Goal: Task Accomplishment & Management: Use online tool/utility

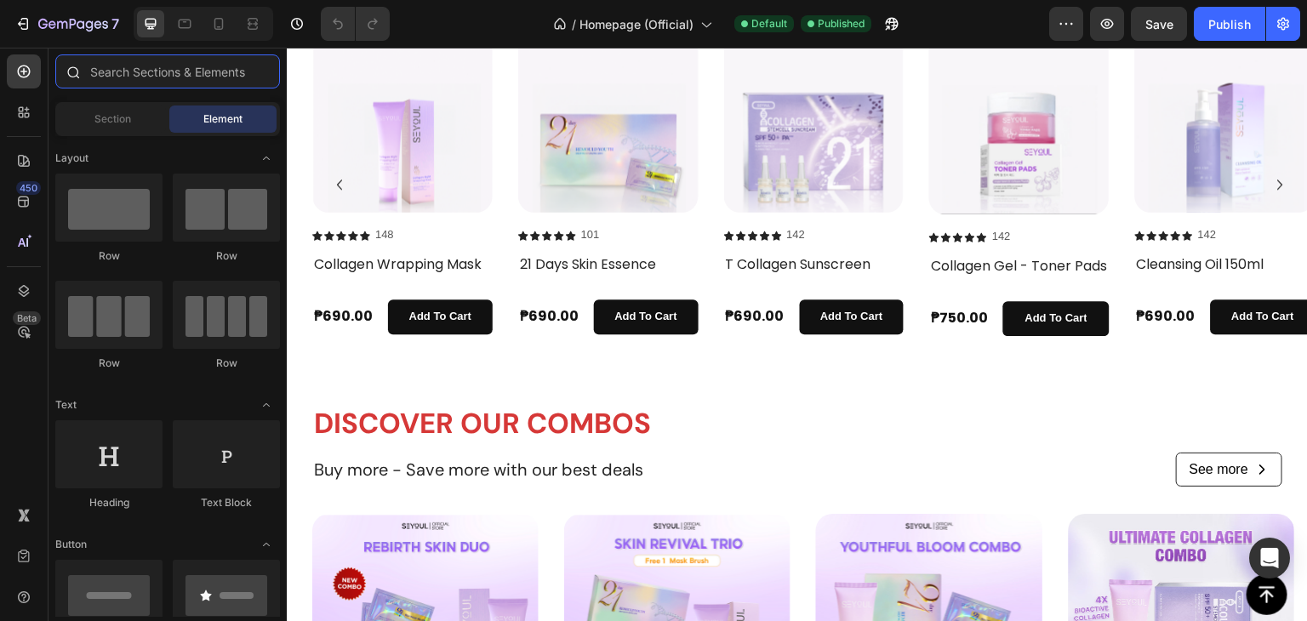
click at [157, 69] on input "text" at bounding box center [167, 71] width 225 height 34
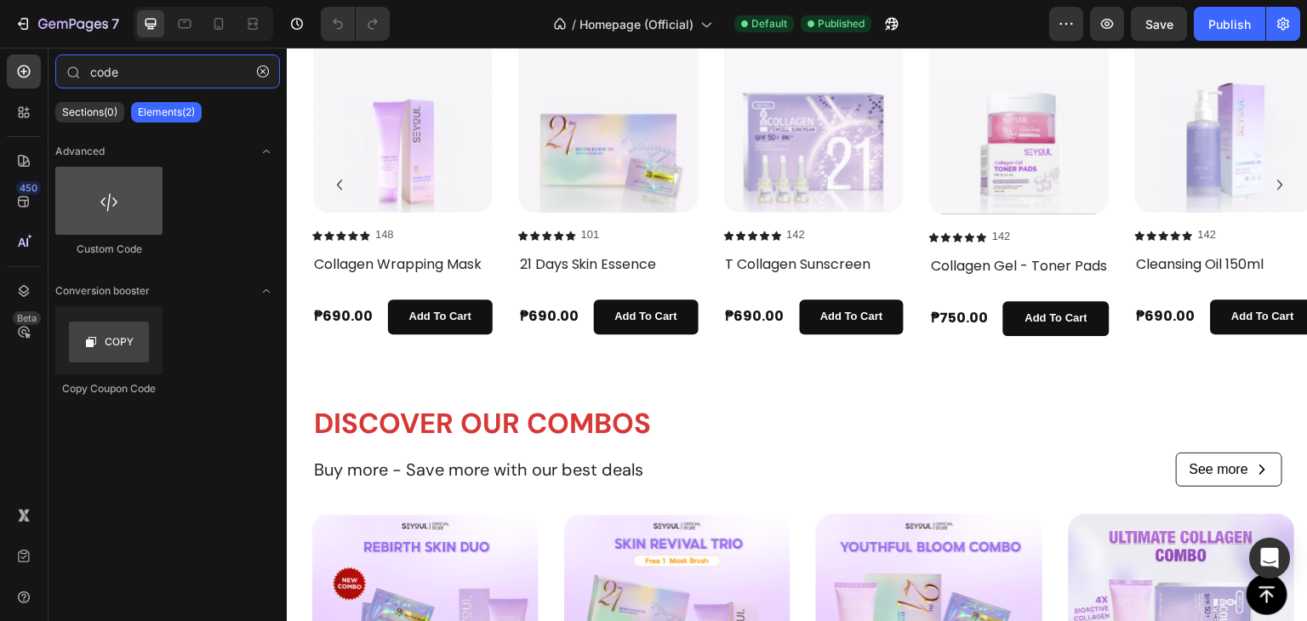
type input "code"
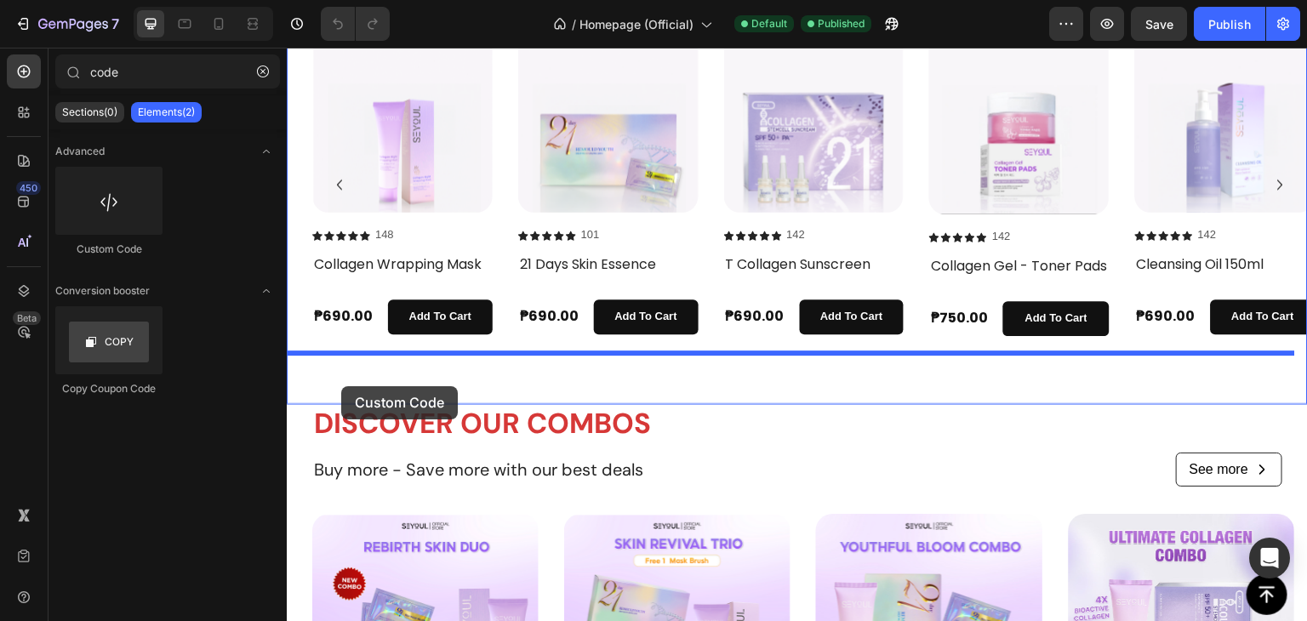
drag, startPoint x: 406, startPoint y: 267, endPoint x: 338, endPoint y: 380, distance: 132.0
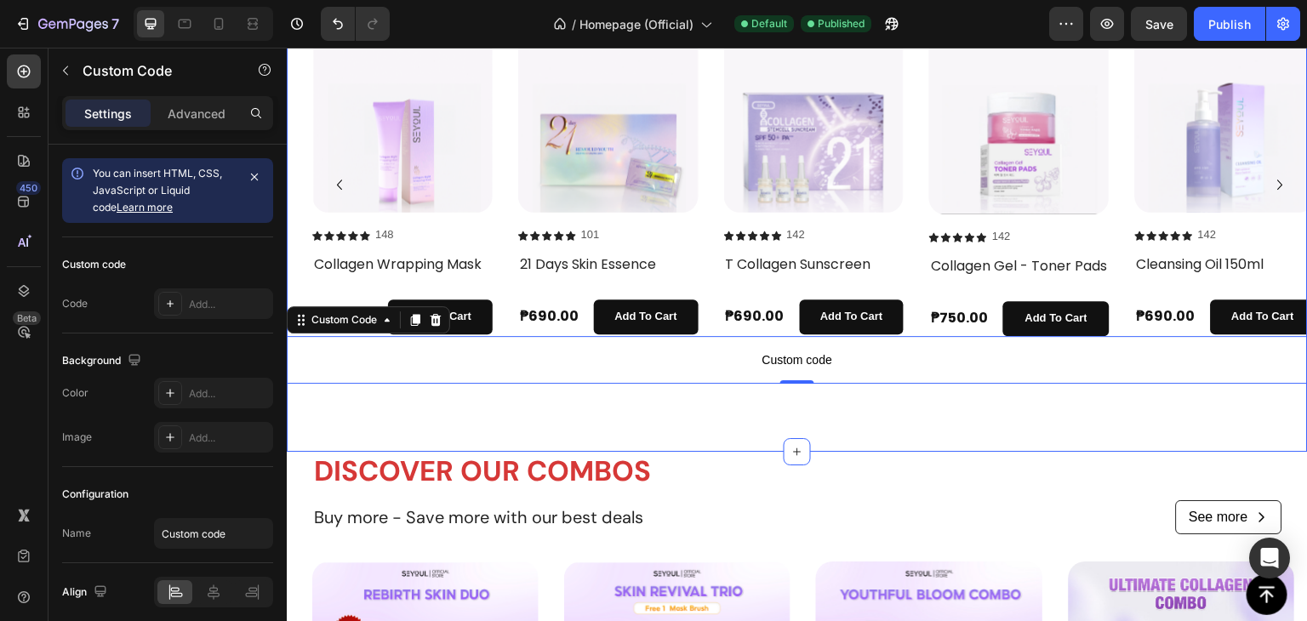
click at [453, 445] on div "SHOP OUR BESTSELLER Heading Join our beauty community [DATE] and get exclusive …" at bounding box center [797, 183] width 1021 height 535
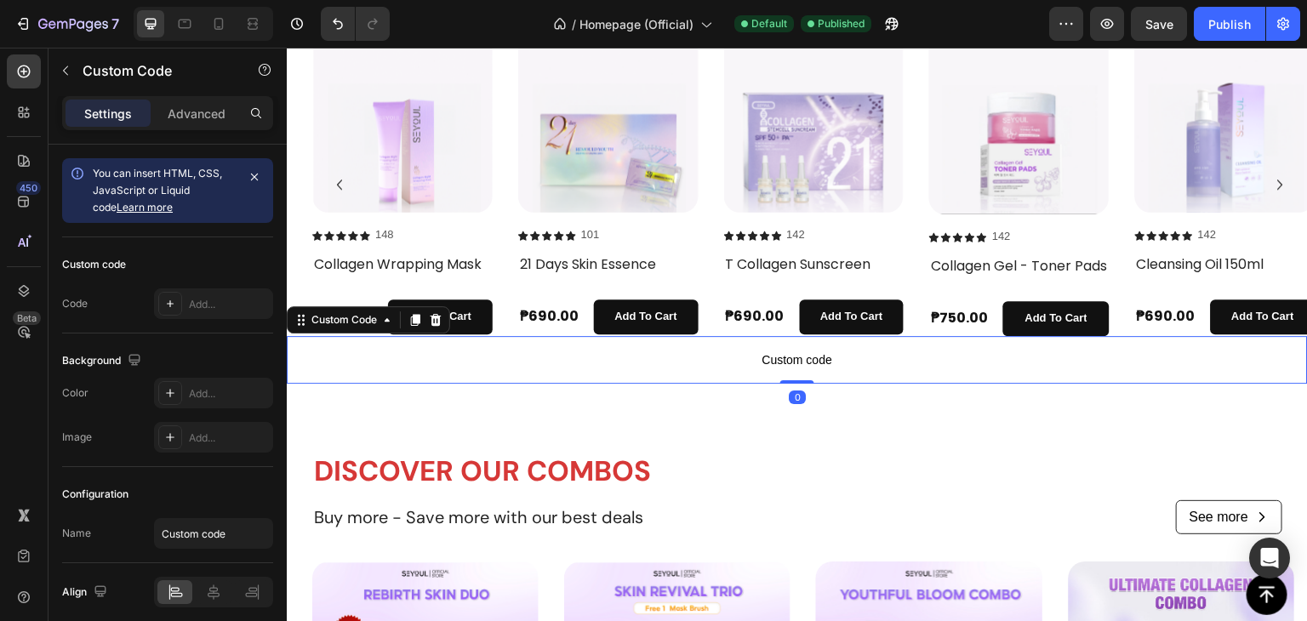
click at [480, 370] on span "Custom code" at bounding box center [797, 360] width 1021 height 20
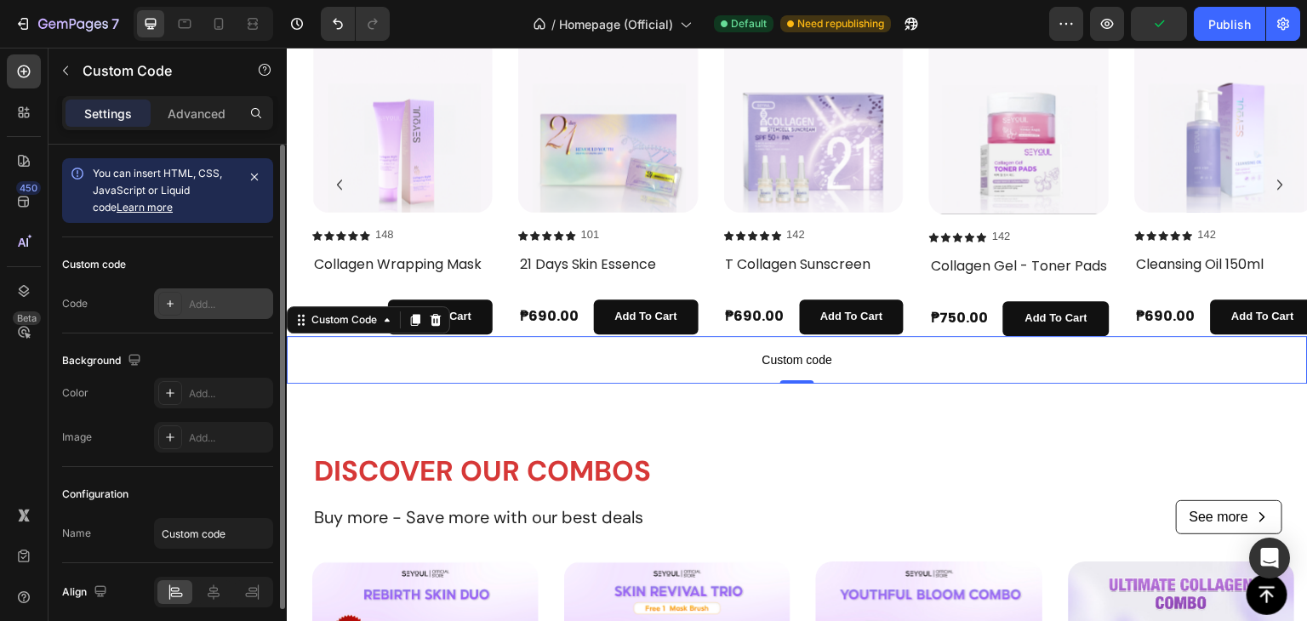
click at [228, 298] on div "Add..." at bounding box center [229, 304] width 80 height 15
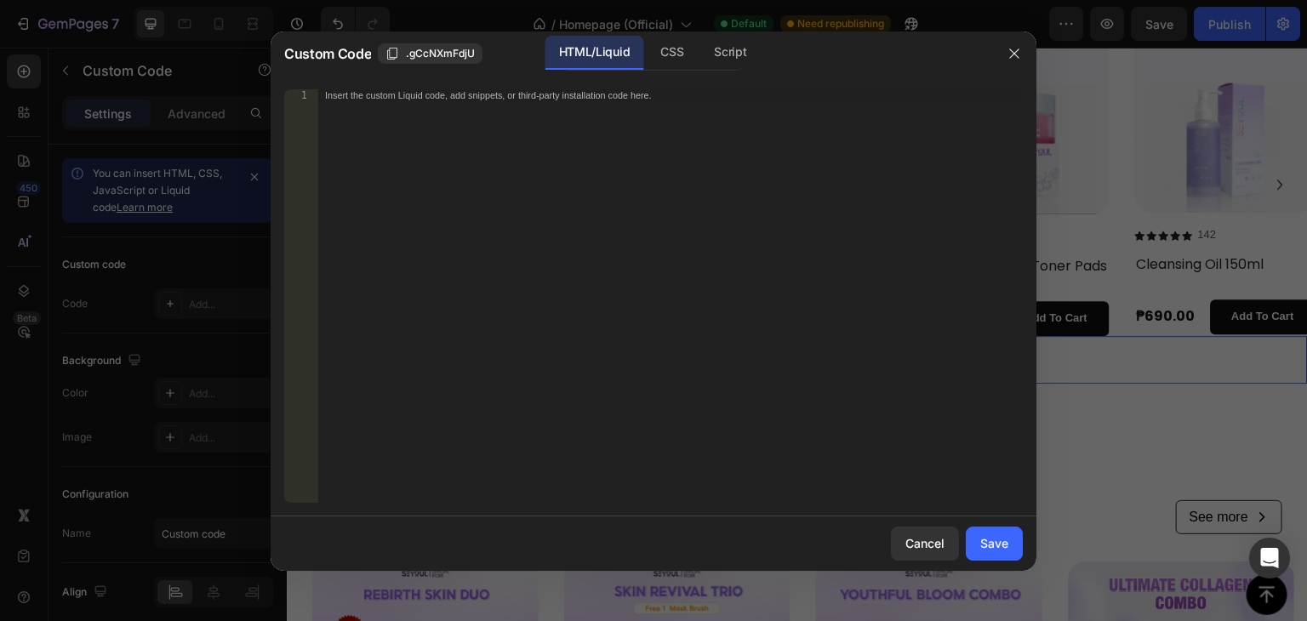
click at [455, 108] on div "Insert the custom Liquid code, add snippets, or third-party installation code h…" at bounding box center [670, 307] width 704 height 437
paste textarea "<script src="[URL][DOMAIN_NAME]" async></script>"
type textarea "<script src="[URL][DOMAIN_NAME]" async></script>"
click at [977, 531] on button "Save" at bounding box center [994, 544] width 57 height 34
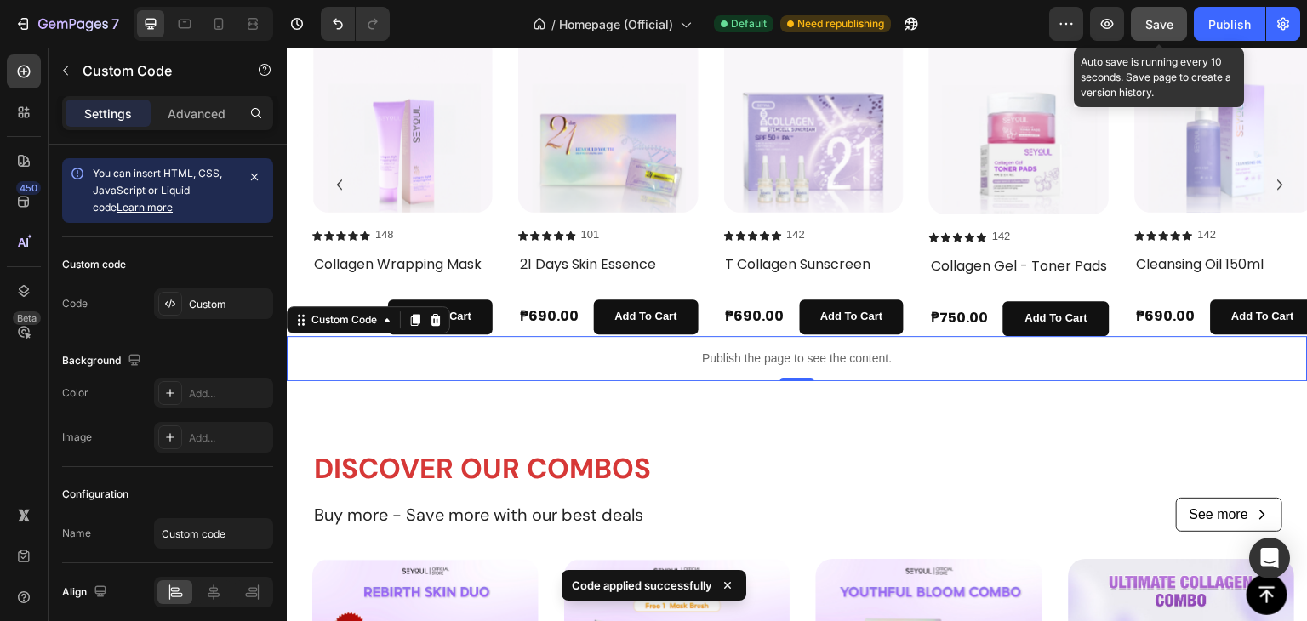
click at [1155, 26] on span "Save" at bounding box center [1159, 24] width 28 height 14
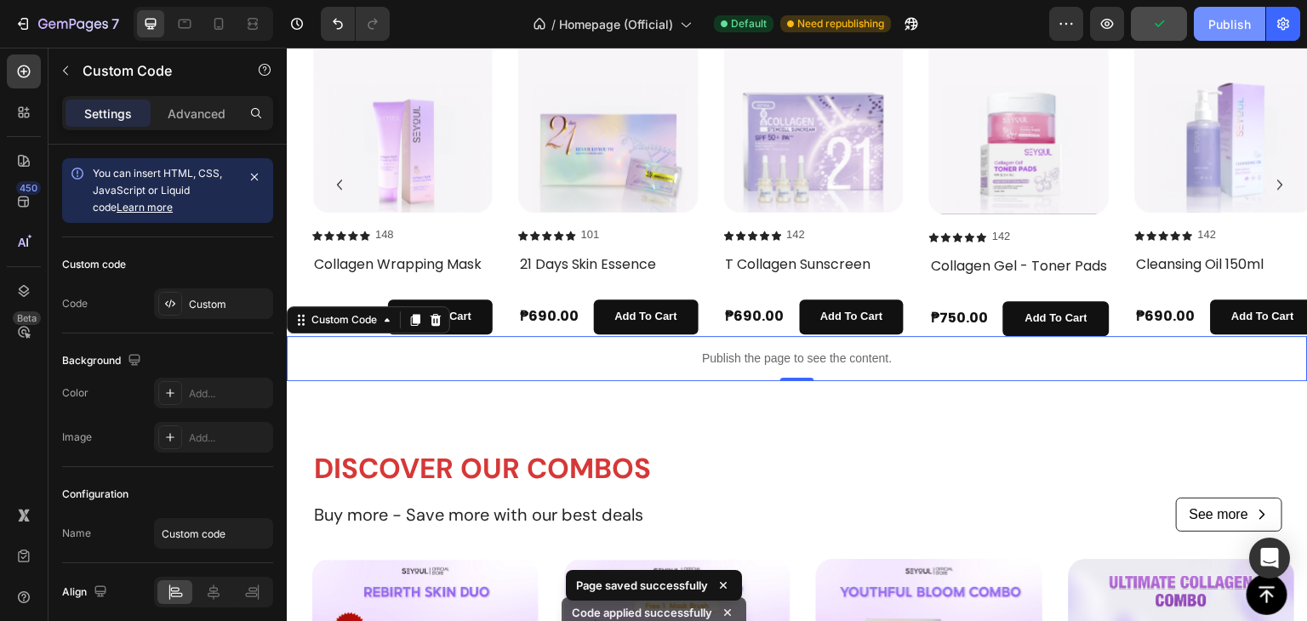
click at [1218, 28] on div "Publish" at bounding box center [1229, 24] width 43 height 18
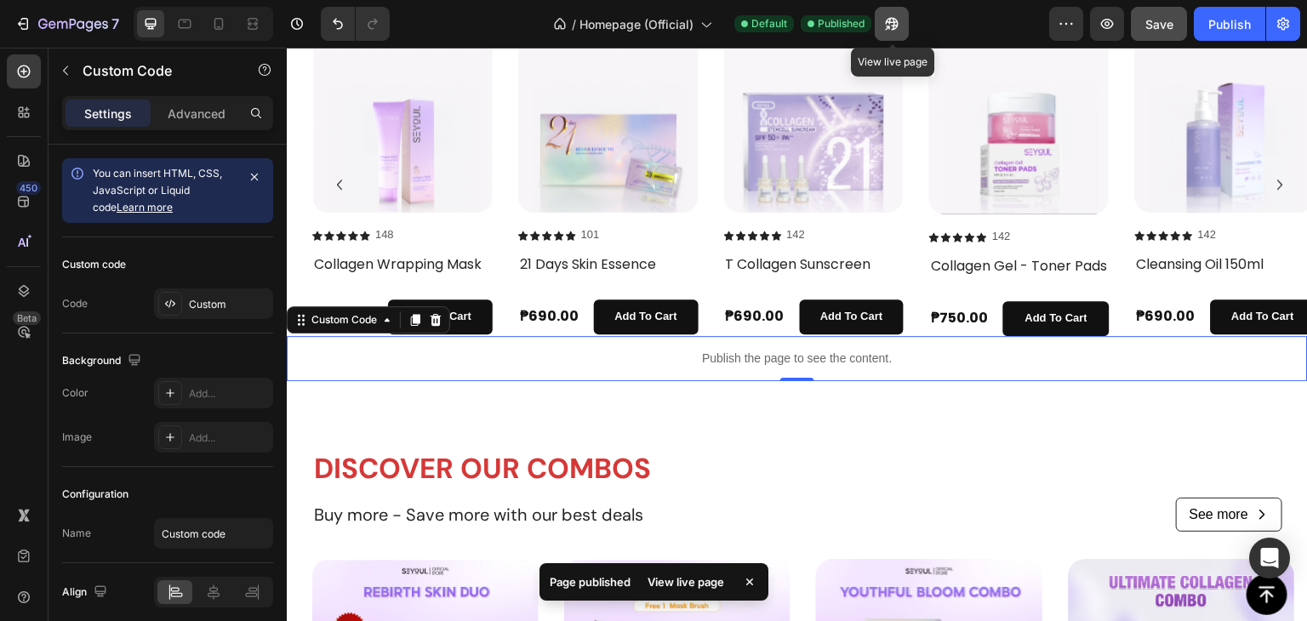
click at [897, 28] on icon "button" at bounding box center [891, 23] width 17 height 17
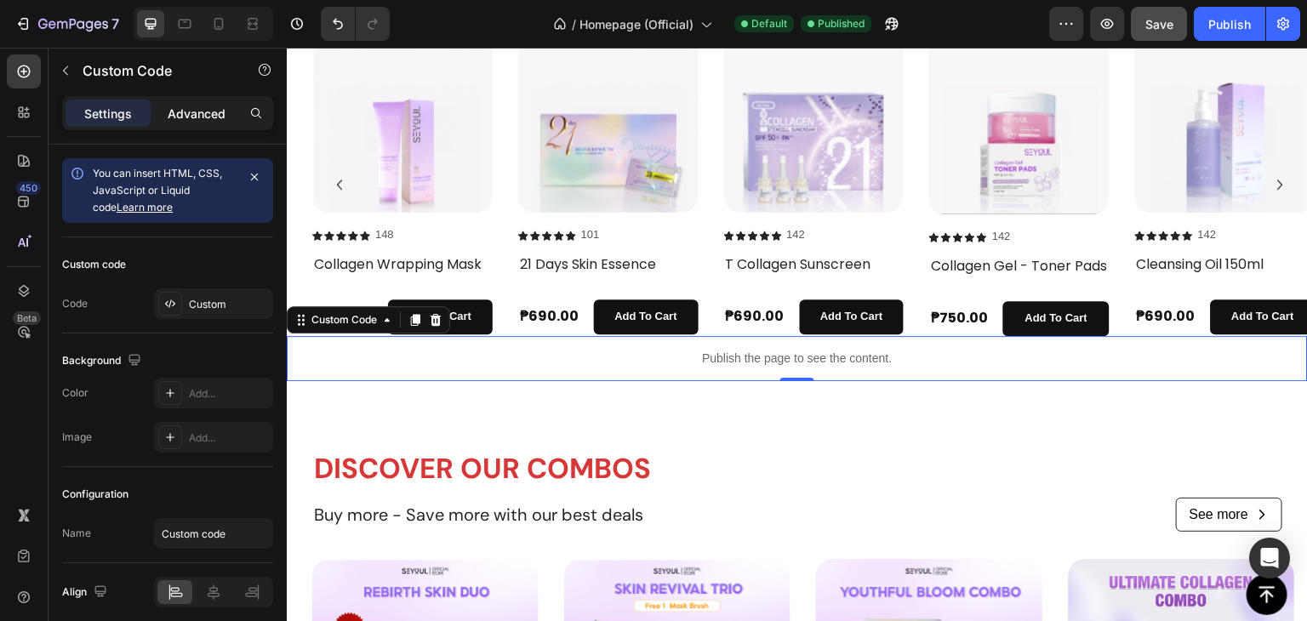
click at [198, 112] on p "Advanced" at bounding box center [197, 114] width 58 height 18
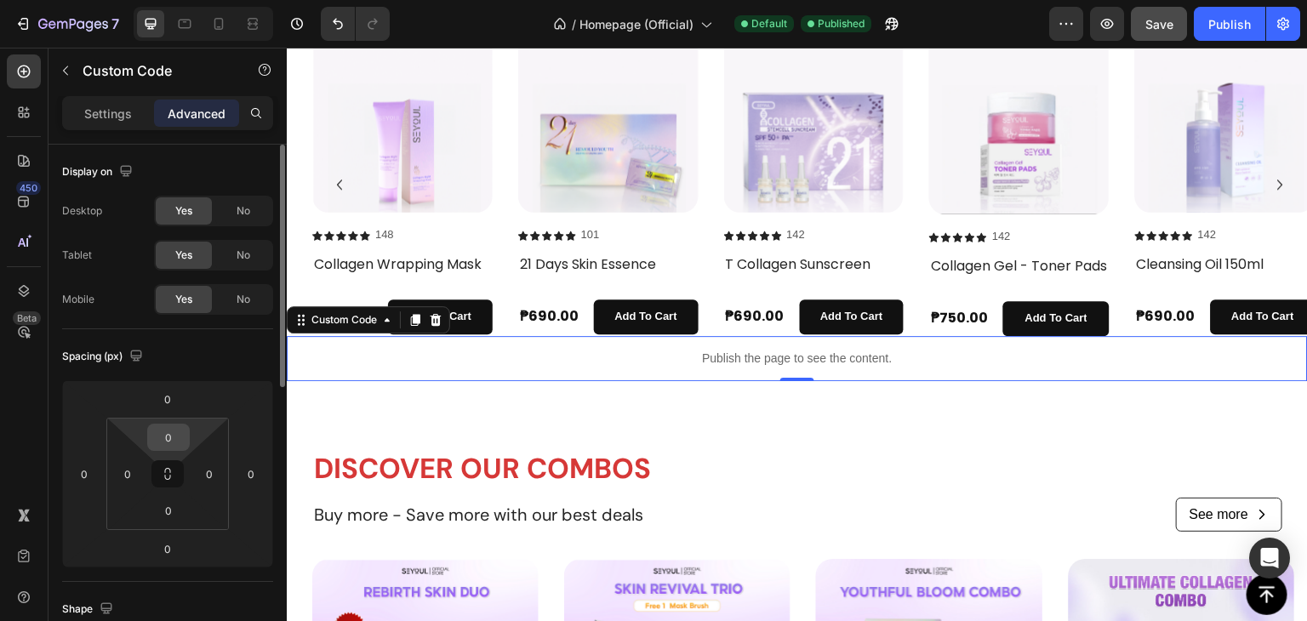
click at [184, 433] on input "0" at bounding box center [168, 437] width 34 height 26
click at [178, 406] on input "0" at bounding box center [168, 399] width 34 height 26
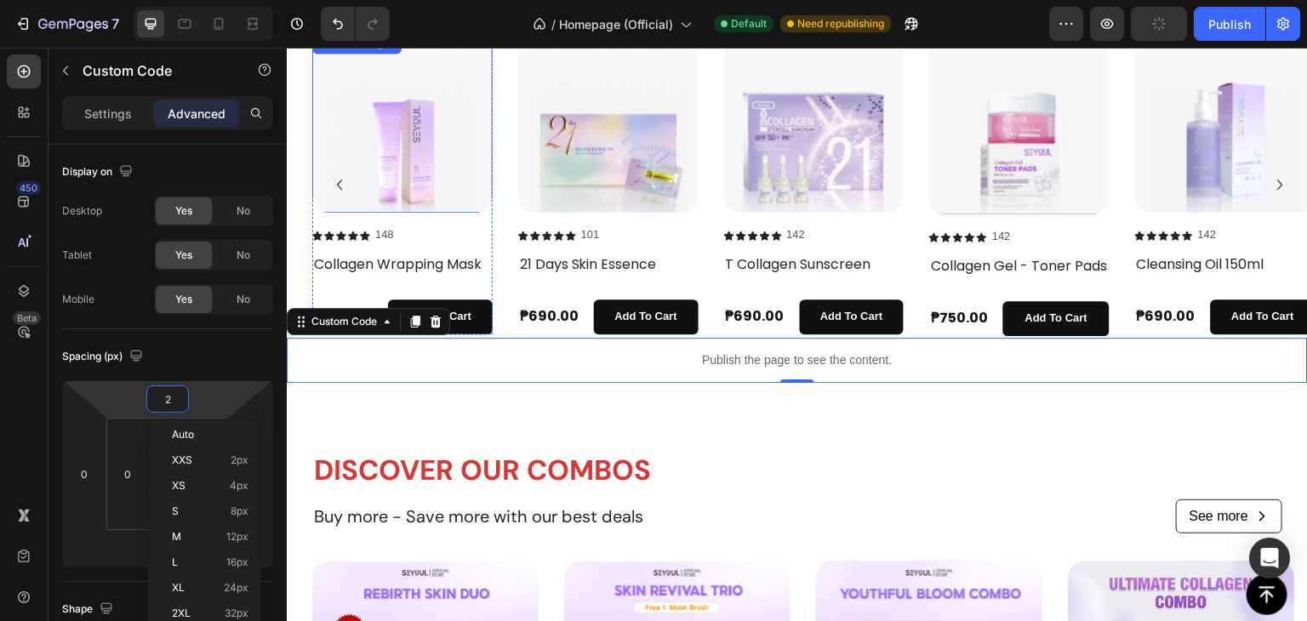
type input "25"
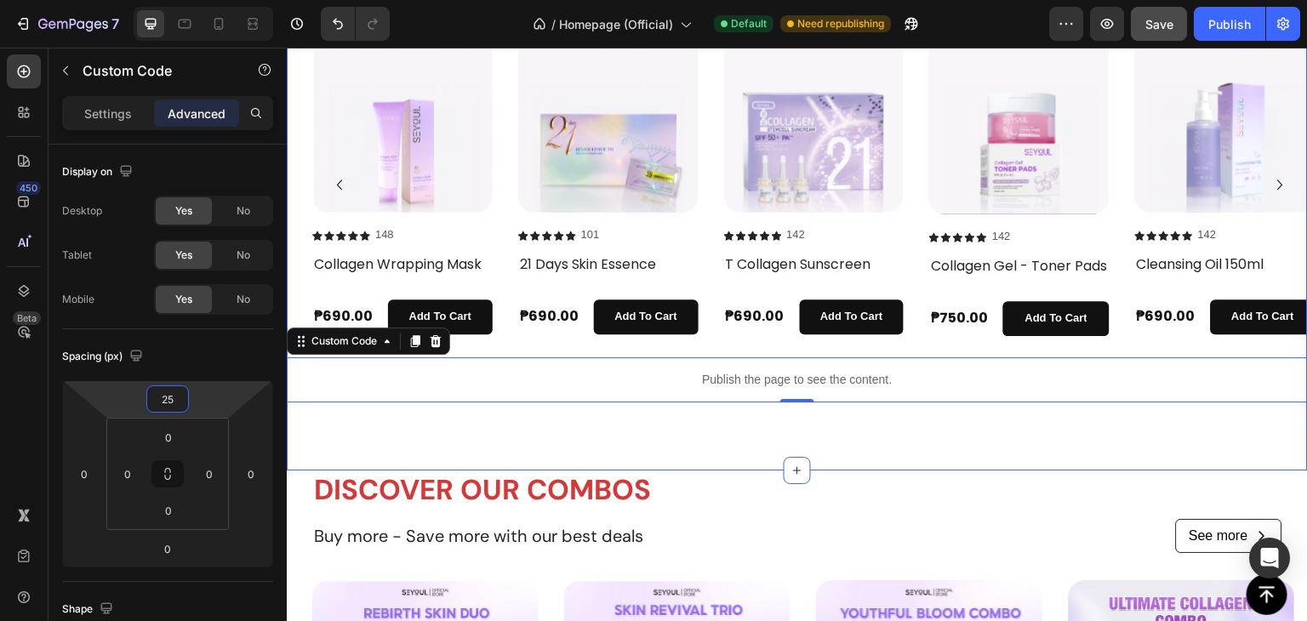
click at [426, 453] on div "SHOP OUR BESTSELLER Heading Join our beauty community [DATE] and get exclusive …" at bounding box center [797, 193] width 1021 height 554
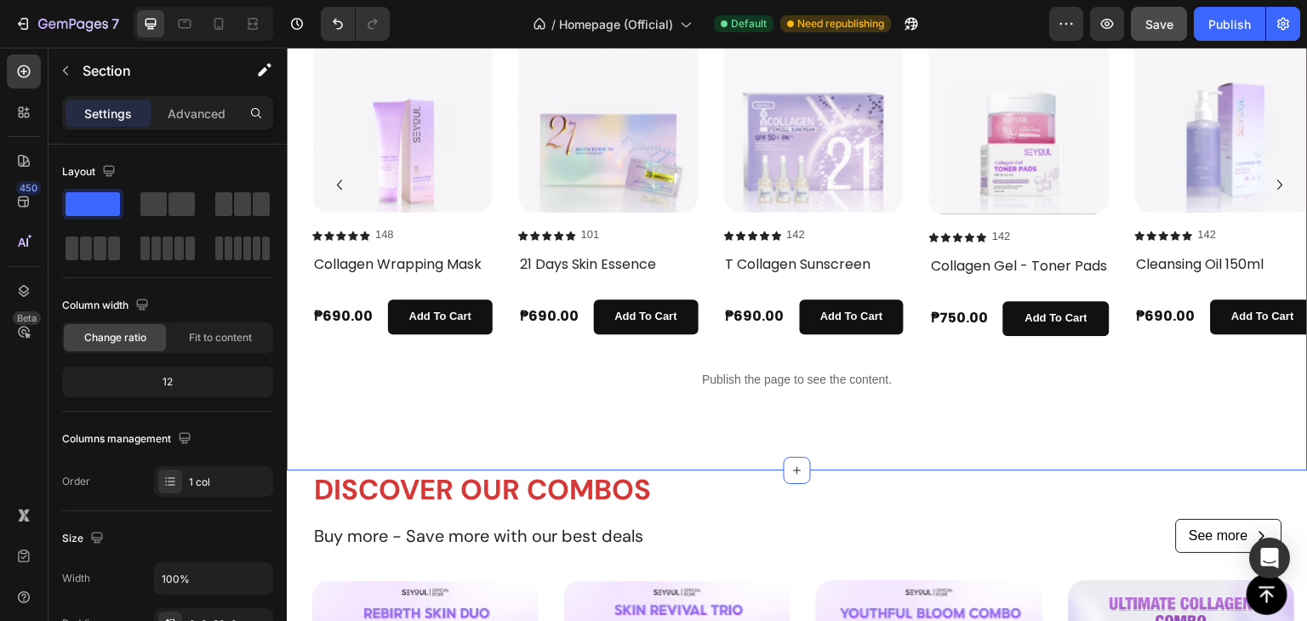
click at [487, 453] on div "SHOP OUR BESTSELLER Heading Join our beauty community [DATE] and get exclusive …" at bounding box center [797, 193] width 1021 height 554
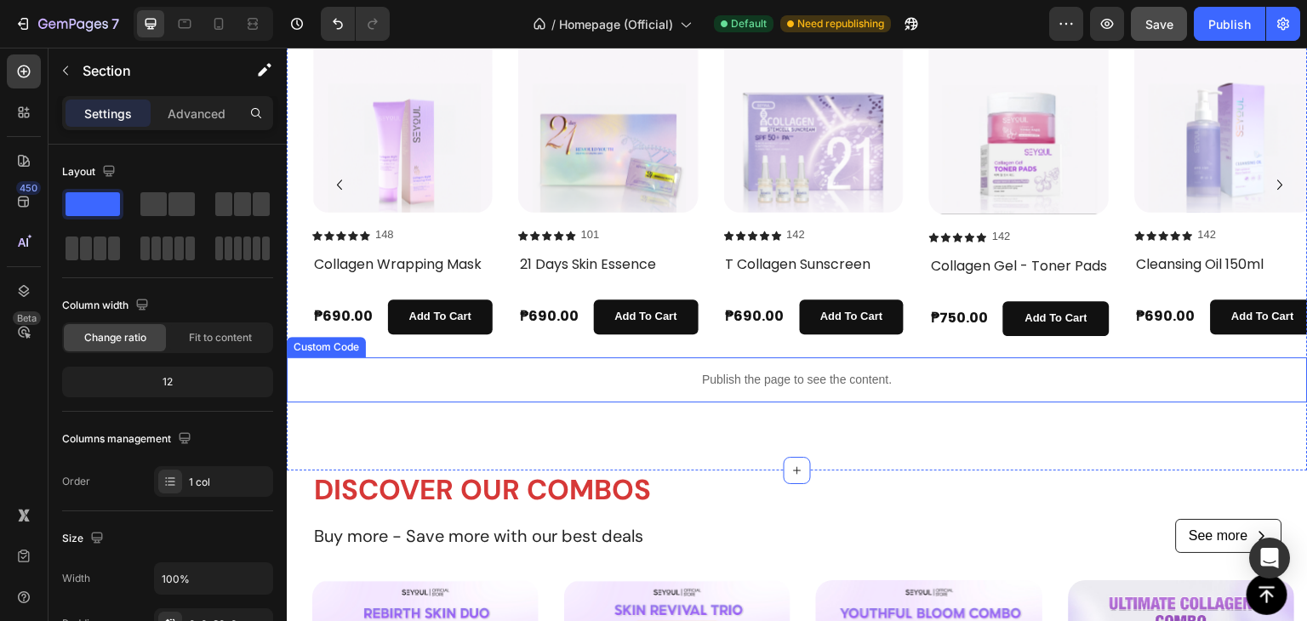
click at [600, 389] on p "Publish the page to see the content." at bounding box center [797, 380] width 1021 height 18
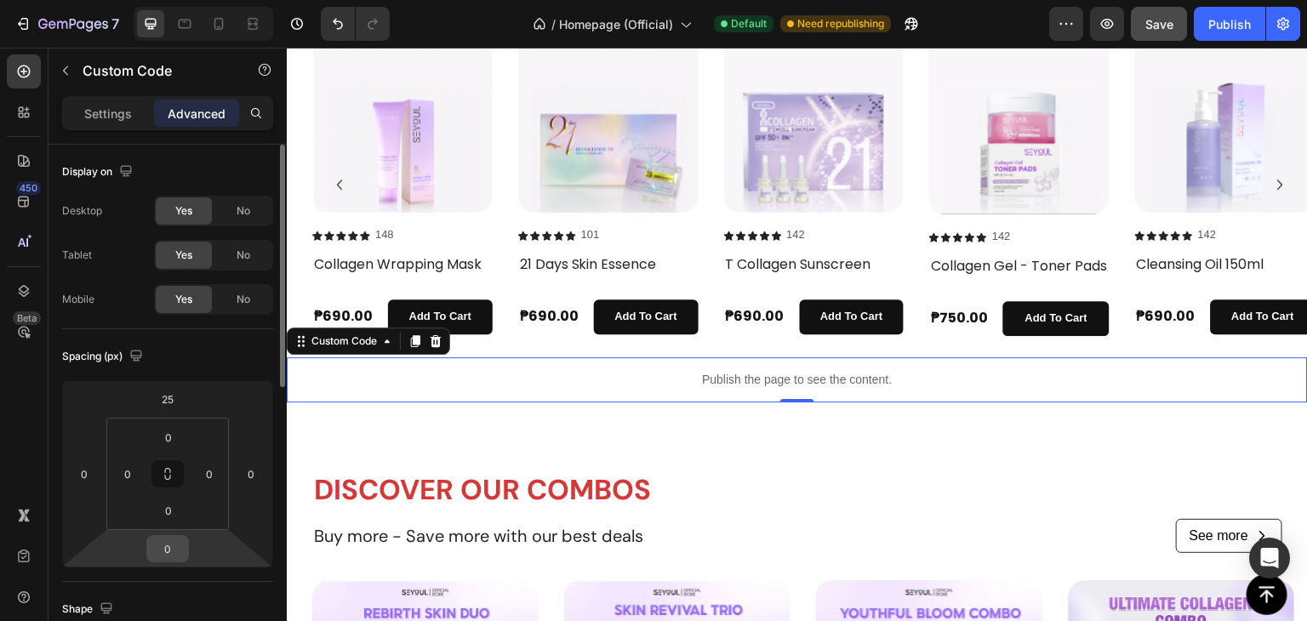
click at [180, 550] on input "0" at bounding box center [168, 549] width 34 height 26
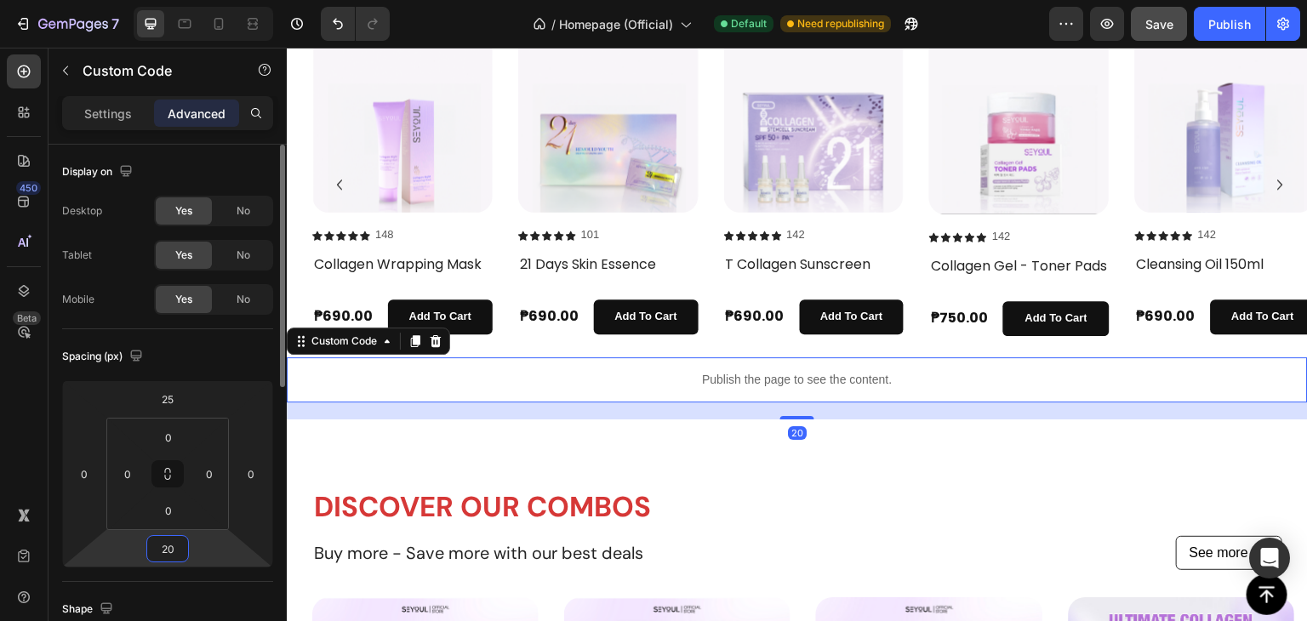
type input "2"
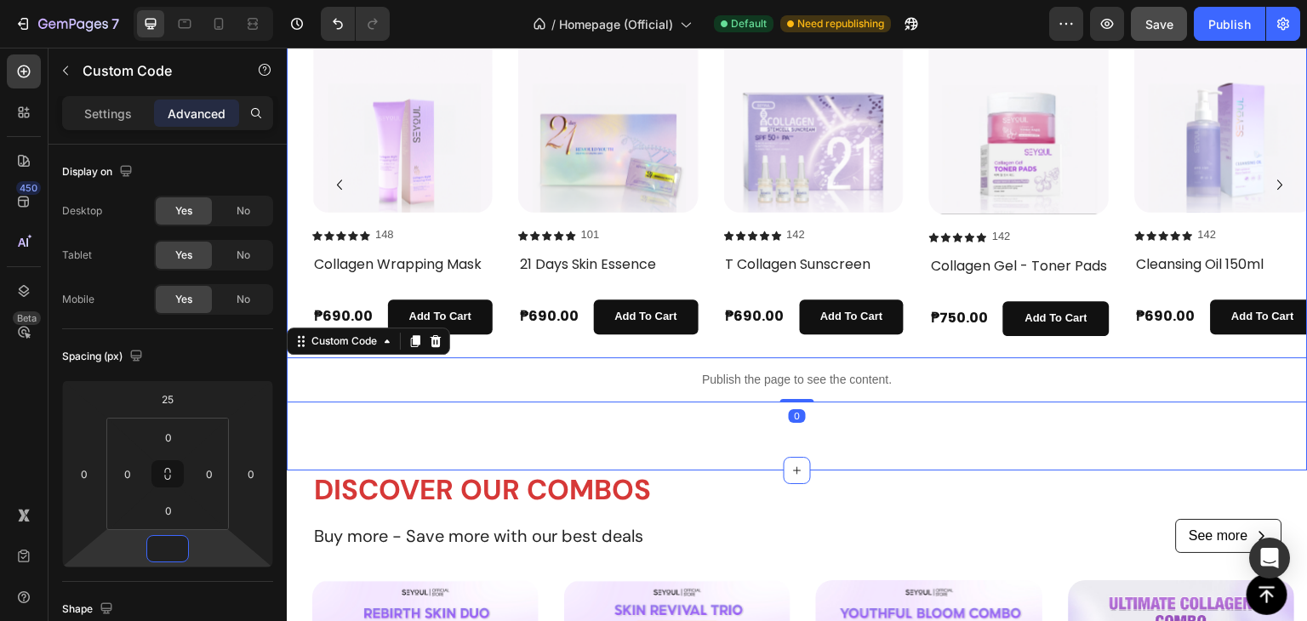
click at [479, 434] on div "SHOP OUR BESTSELLER Heading Join our beauty community [DATE] and get exclusive …" at bounding box center [797, 193] width 1021 height 554
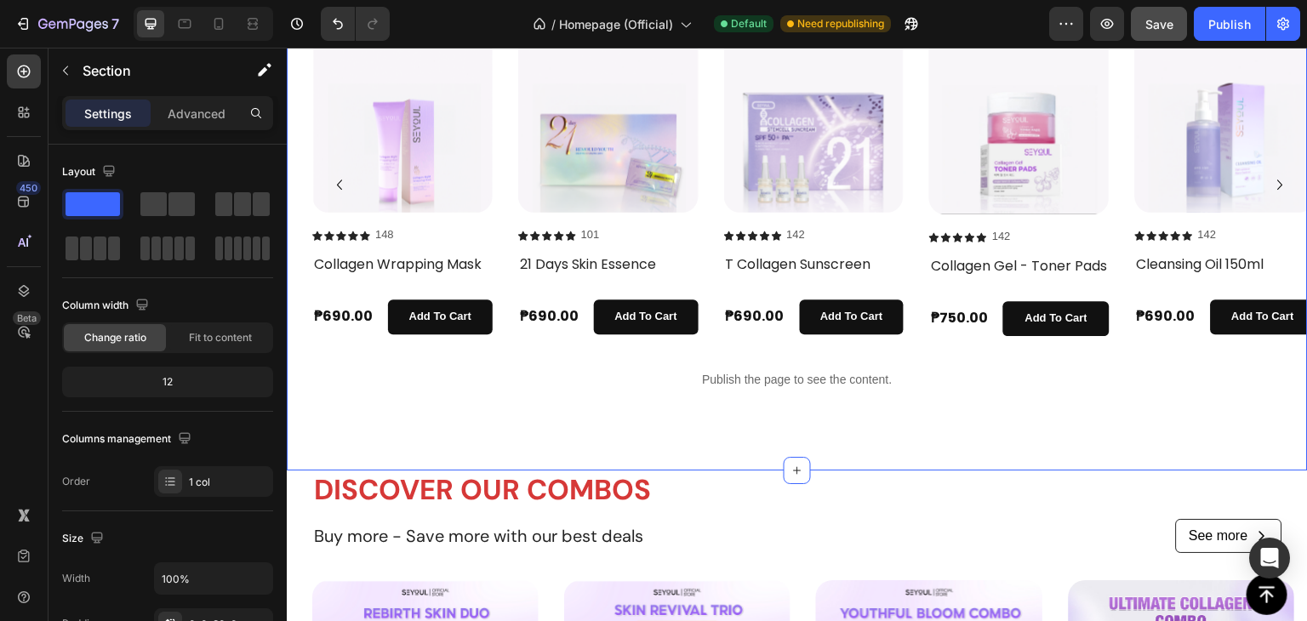
click at [476, 440] on div "SHOP OUR BESTSELLER Heading Join our beauty community [DATE] and get exclusive …" at bounding box center [797, 193] width 1021 height 554
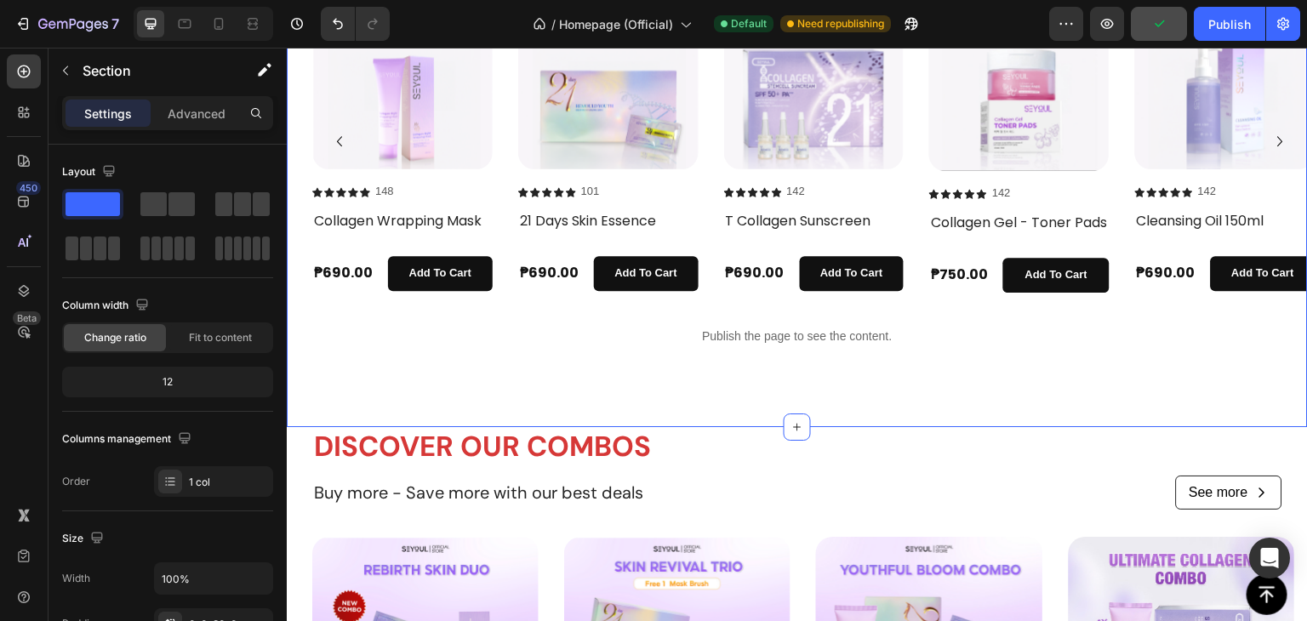
scroll to position [547, 0]
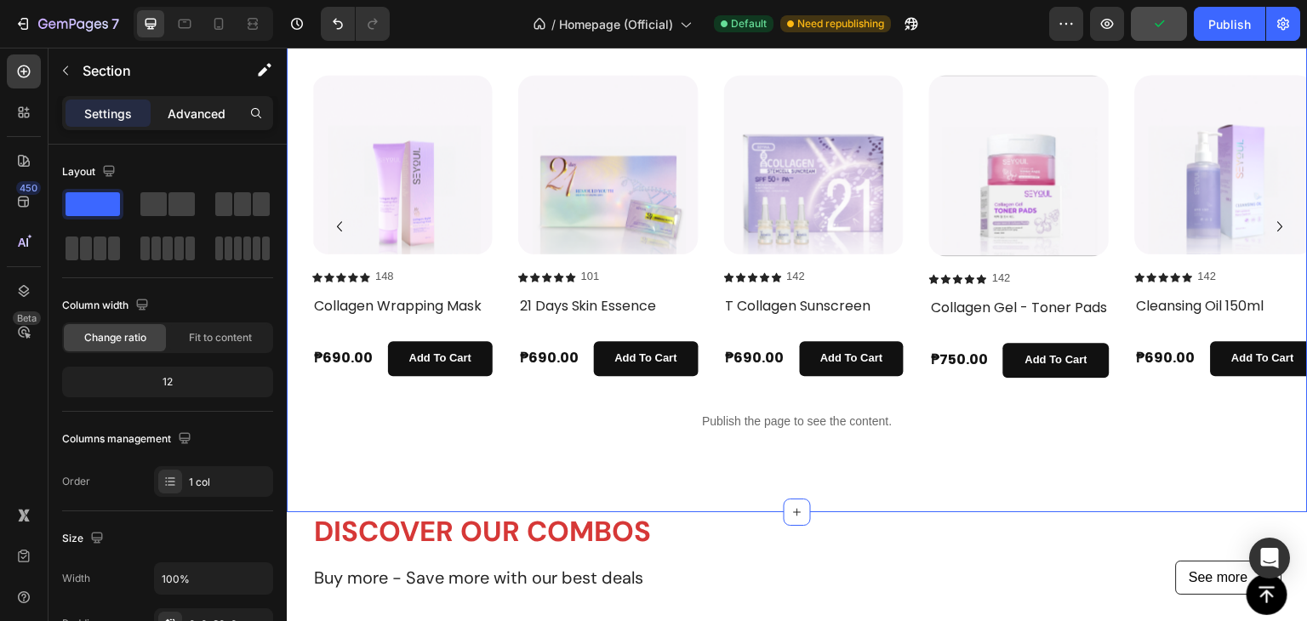
click at [191, 121] on p "Advanced" at bounding box center [197, 114] width 58 height 18
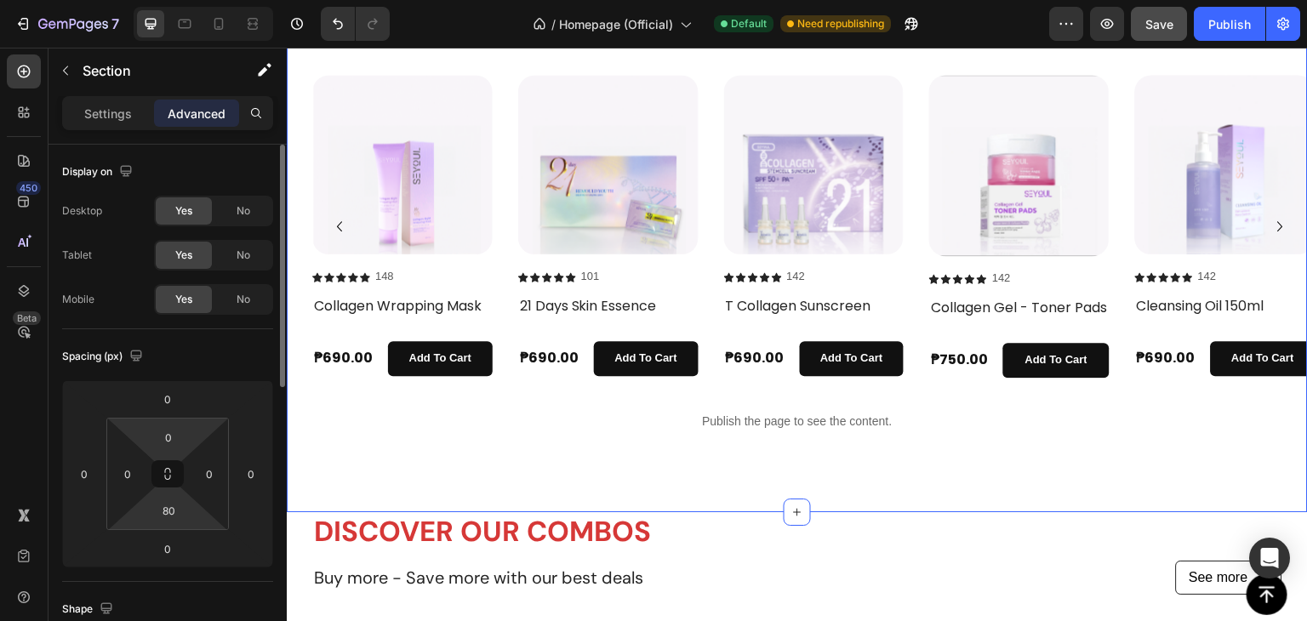
scroll to position [85, 0]
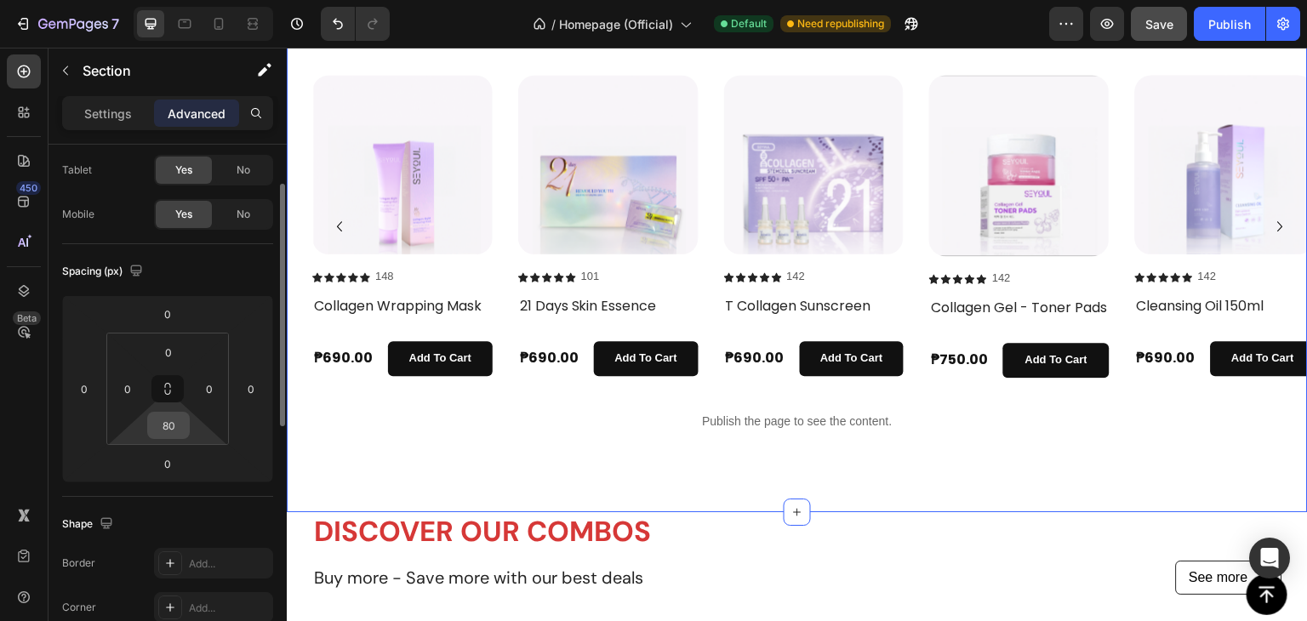
click at [180, 430] on input "80" at bounding box center [168, 426] width 34 height 26
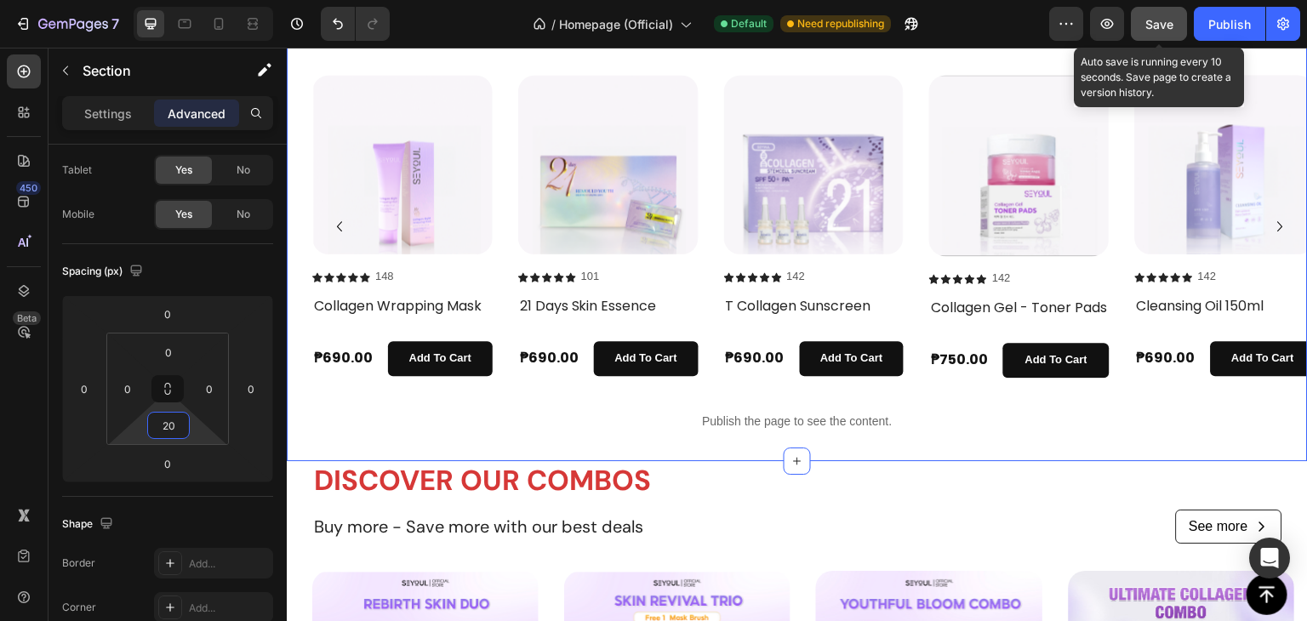
type input "20"
drag, startPoint x: 1172, startPoint y: 37, endPoint x: 1203, endPoint y: 26, distance: 32.3
click at [1172, 37] on button "Save" at bounding box center [1159, 24] width 56 height 34
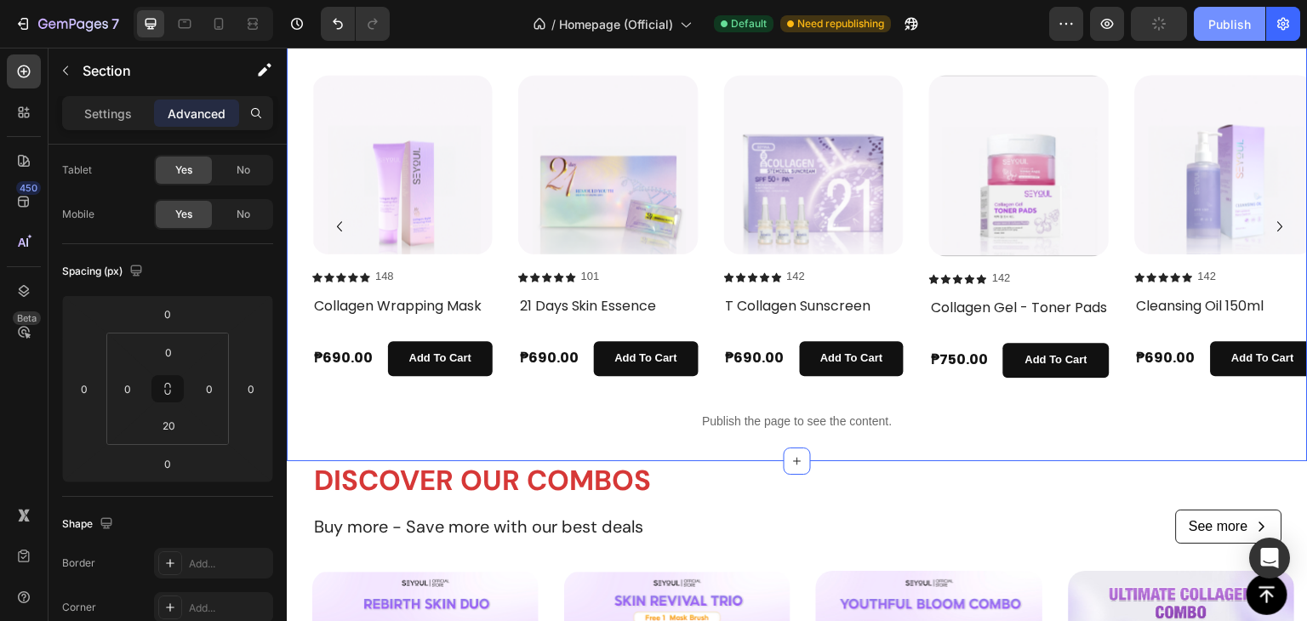
click at [1212, 22] on div "Publish" at bounding box center [1229, 24] width 43 height 18
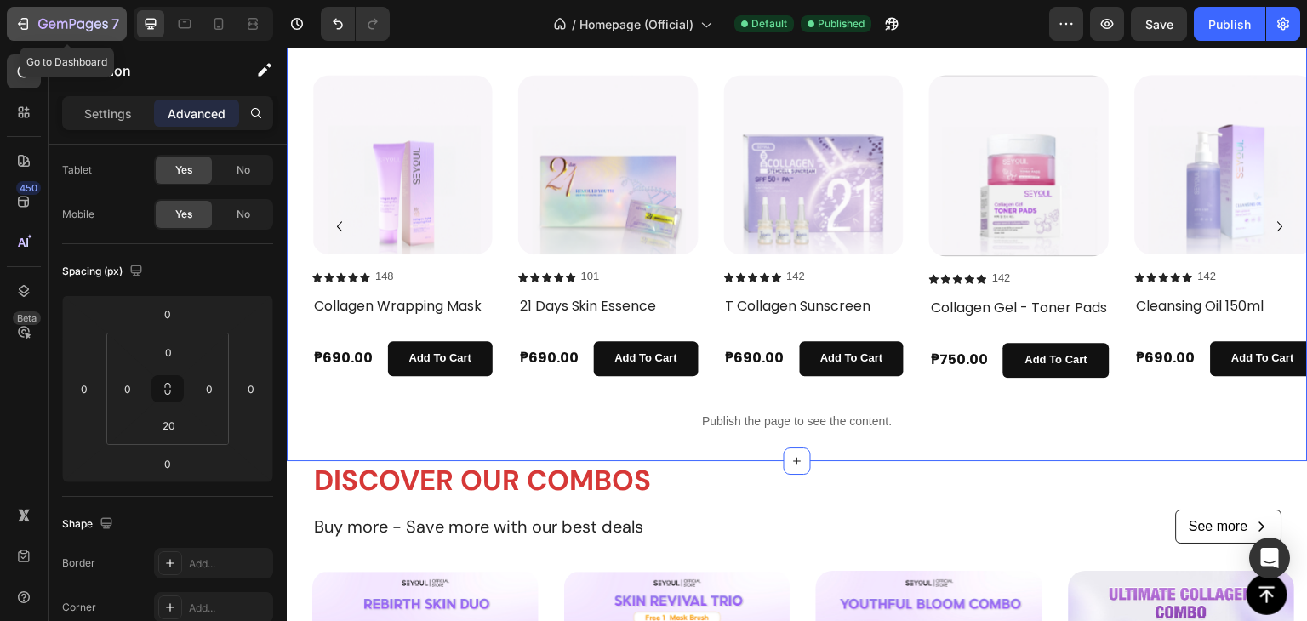
click at [68, 31] on icon "button" at bounding box center [73, 25] width 70 height 14
